Goal: Task Accomplishment & Management: Manage account settings

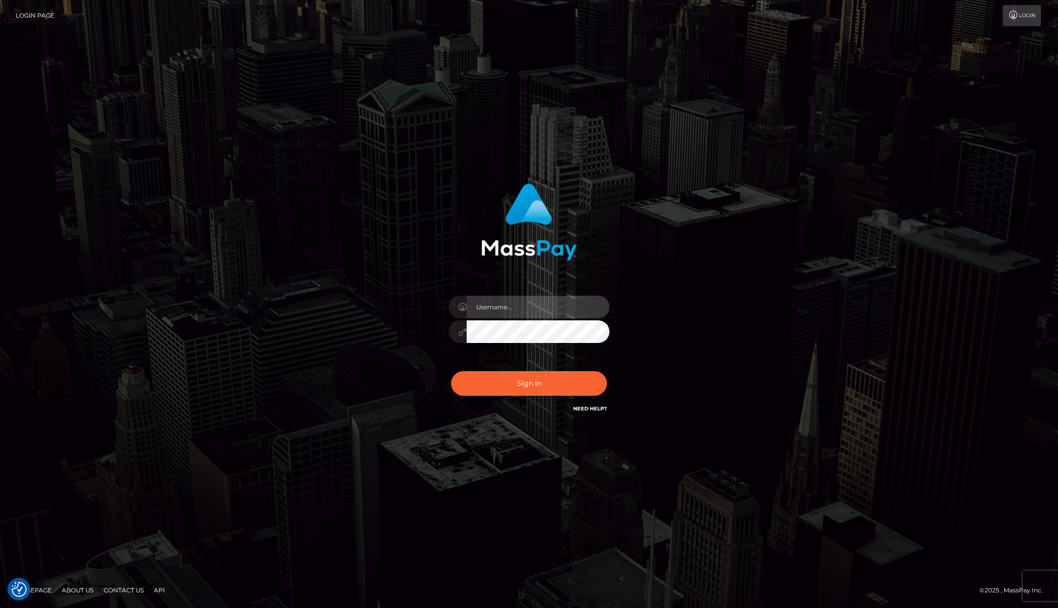
type input "Josue perales"
drag, startPoint x: 557, startPoint y: 403, endPoint x: 548, endPoint y: 395, distance: 12.5
click at [557, 403] on div "Sign in Need Help?" at bounding box center [529, 387] width 176 height 45
click at [544, 392] on button "Sign in" at bounding box center [529, 383] width 156 height 25
type input "[PERSON_NAME]"
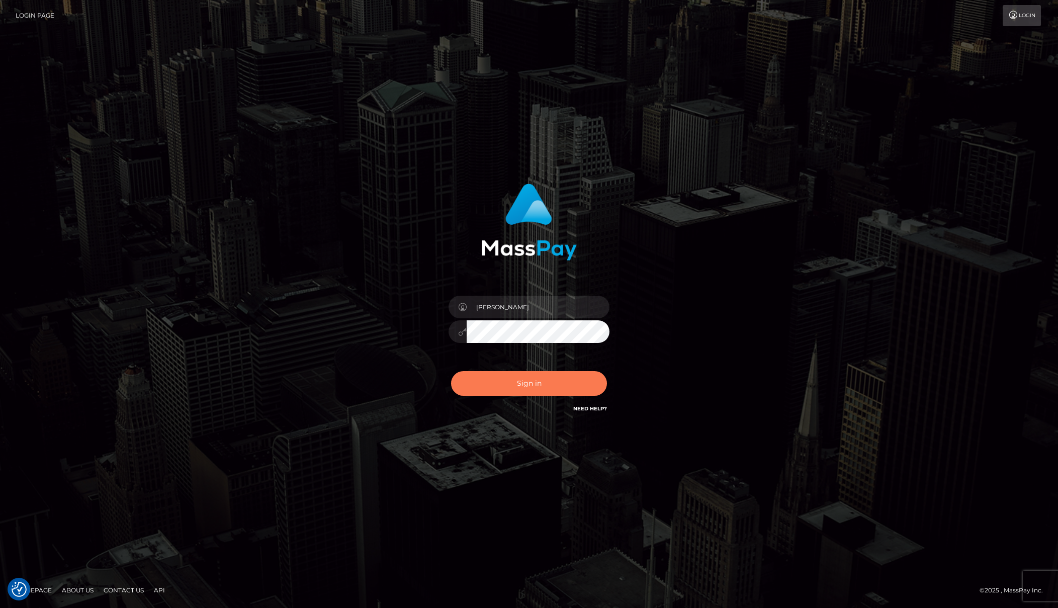
click at [522, 387] on button "Sign in" at bounding box center [529, 383] width 156 height 25
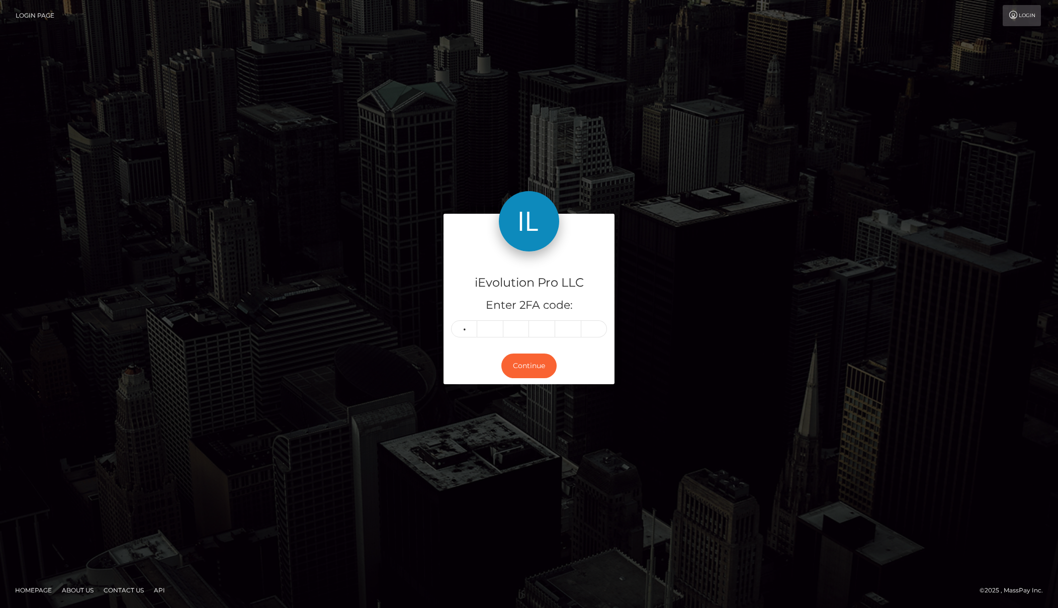
type input "8"
type input "9"
type input "8"
type input "4"
type input "5"
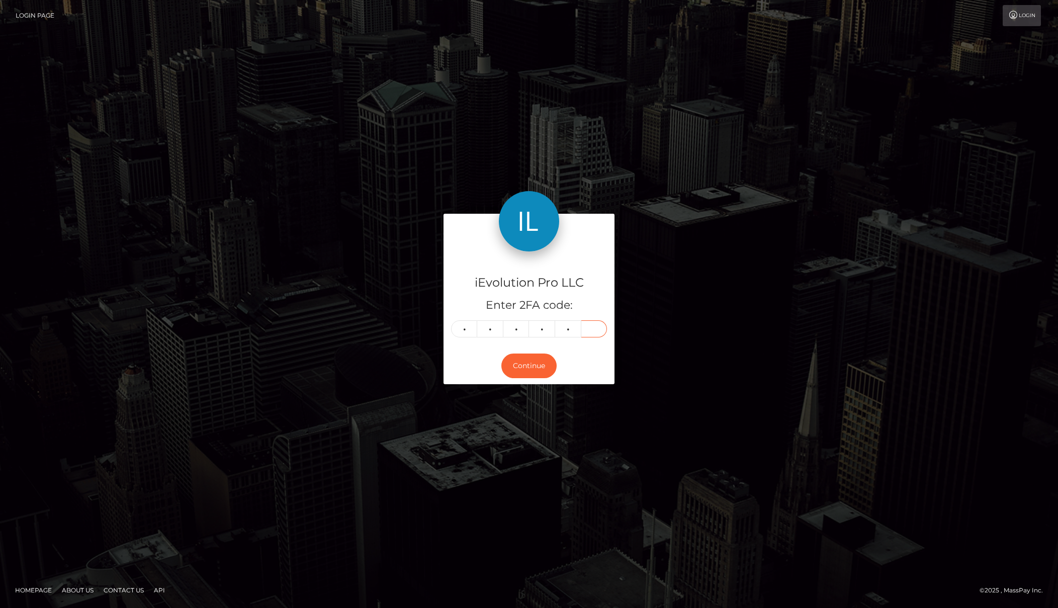
type input "7"
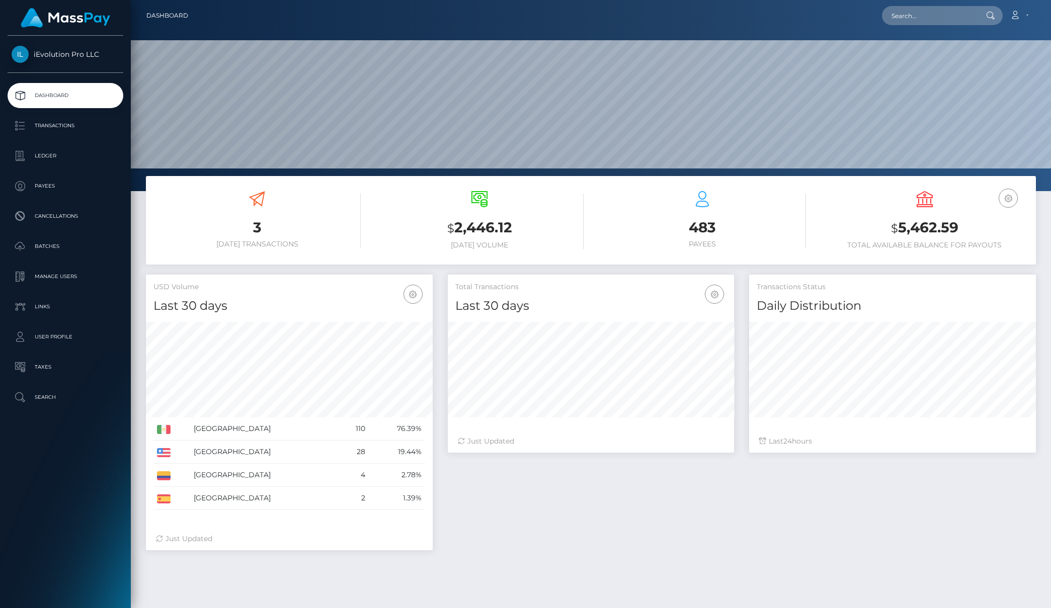
scroll to position [179, 286]
click at [63, 126] on p "Transactions" at bounding box center [66, 125] width 108 height 15
